Goal: Find specific page/section: Find specific page/section

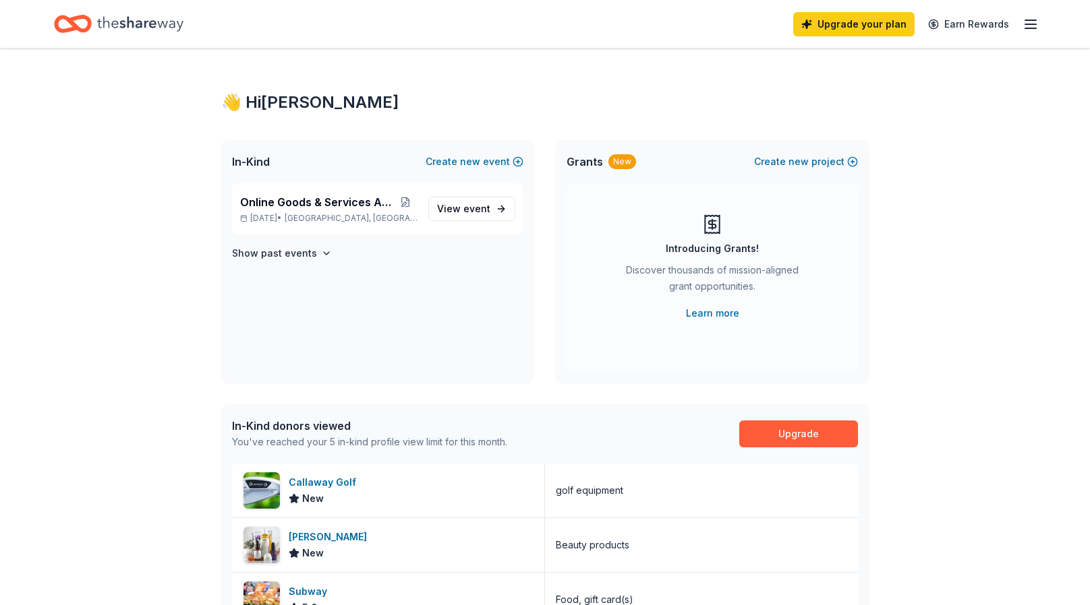
click at [1021, 345] on div "👋 Hi [PERSON_NAME] In-Kind Create new event Online Goods & Services Auction [DA…" at bounding box center [545, 519] width 1090 height 941
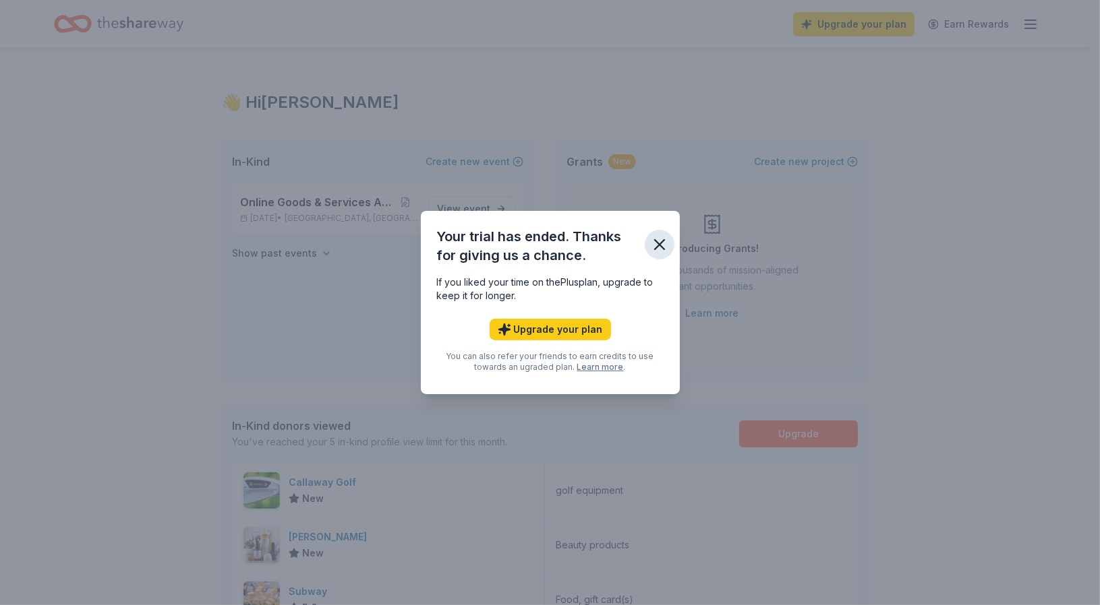
click at [655, 246] on icon "button" at bounding box center [659, 244] width 19 height 19
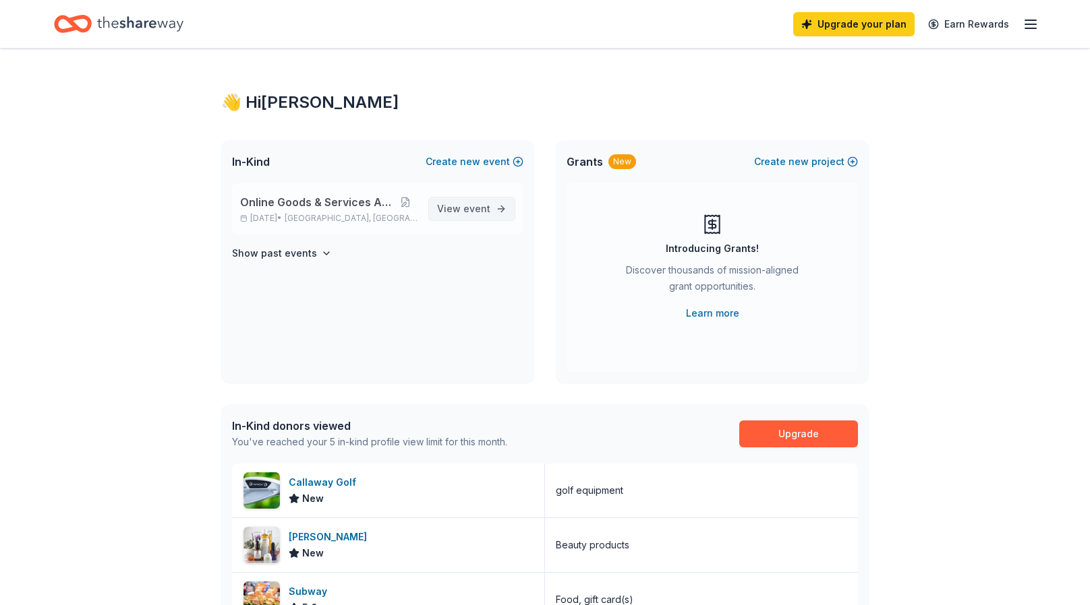
click at [459, 210] on span "View event" at bounding box center [463, 209] width 53 height 16
click at [477, 203] on span "event" at bounding box center [476, 208] width 27 height 11
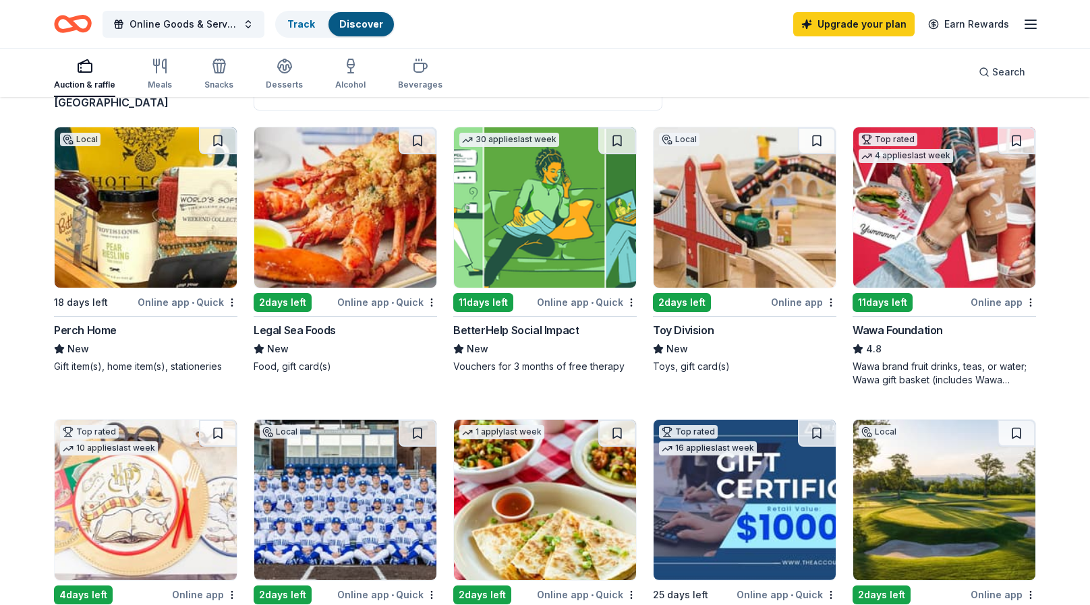
scroll to position [472, 0]
